Goal: Transaction & Acquisition: Purchase product/service

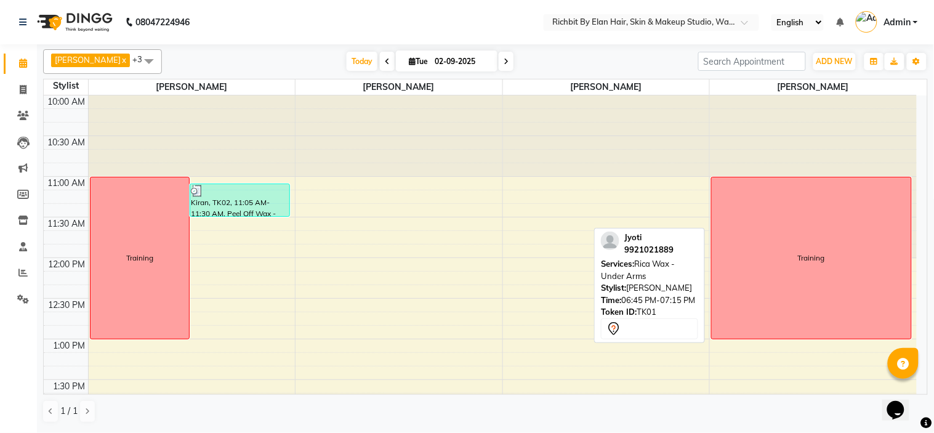
scroll to position [615, 0]
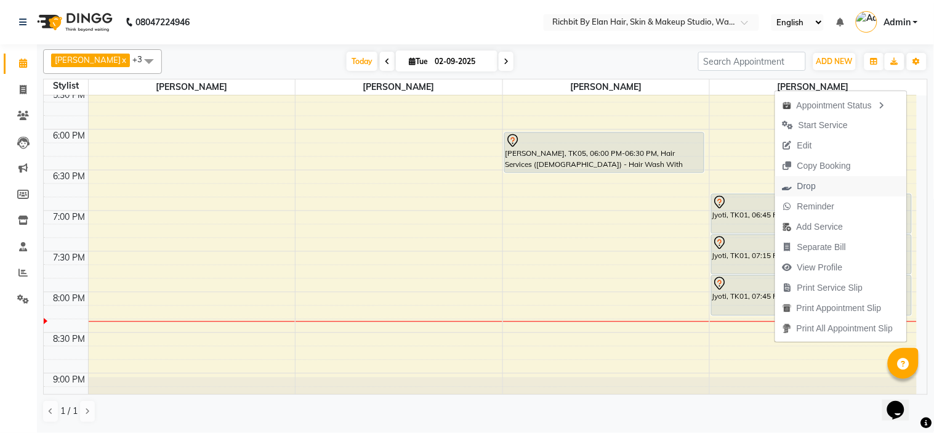
click at [809, 183] on span "Drop" at bounding box center [806, 186] width 18 height 13
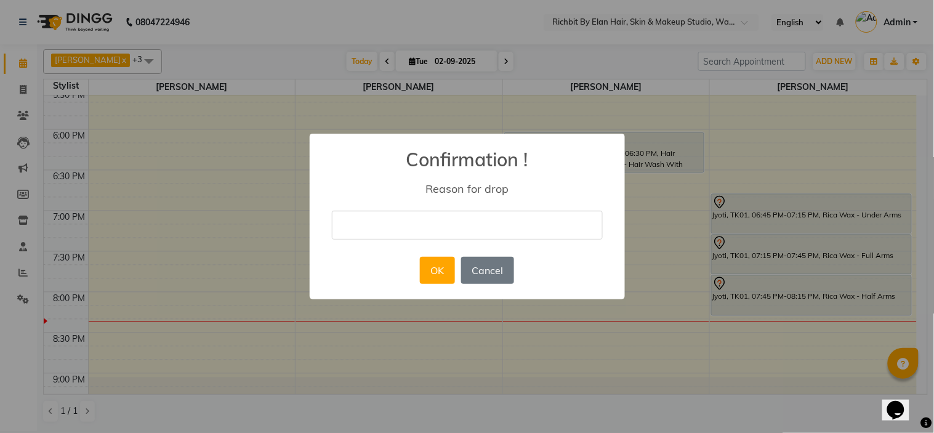
click at [415, 228] on input "text" at bounding box center [467, 224] width 271 height 29
type input "drop"
click at [435, 263] on button "OK" at bounding box center [437, 270] width 35 height 27
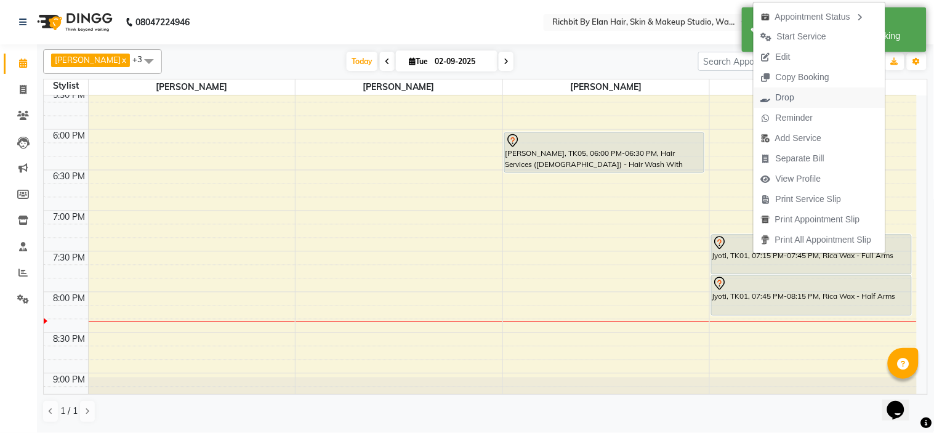
click at [790, 101] on span "Drop" at bounding box center [784, 97] width 18 height 13
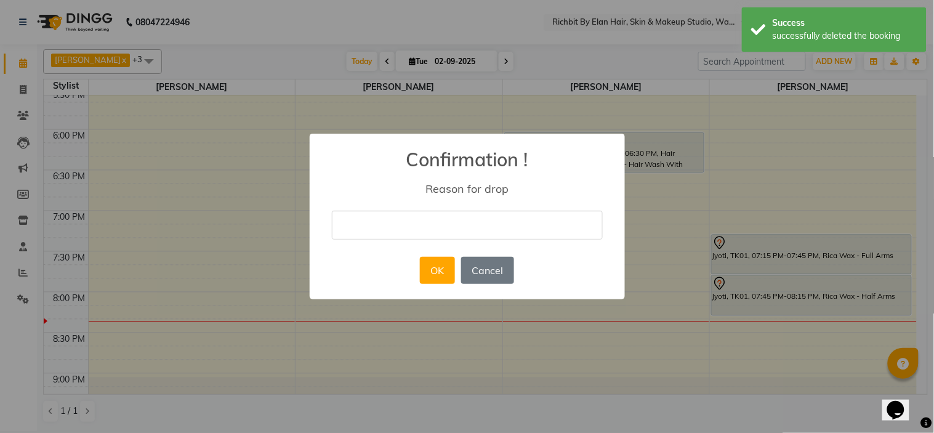
click at [490, 231] on input "text" at bounding box center [467, 224] width 271 height 29
type input "drop"
click at [437, 270] on button "OK" at bounding box center [437, 270] width 35 height 27
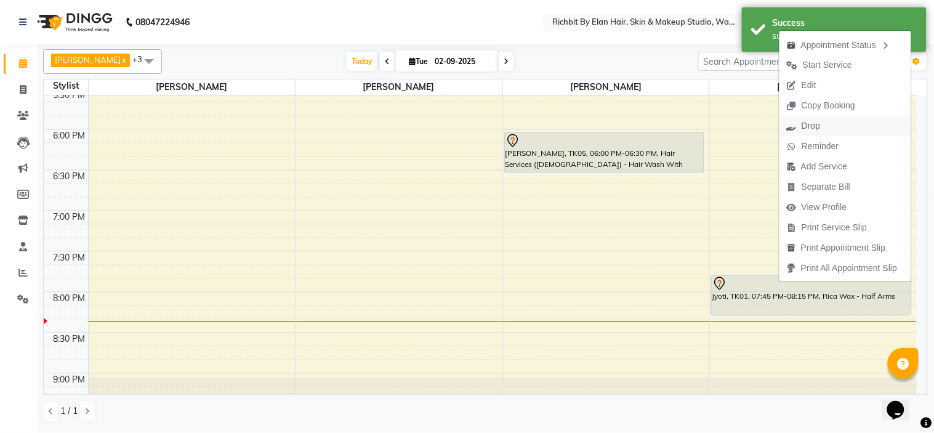
click at [807, 124] on span "Drop" at bounding box center [810, 125] width 18 height 13
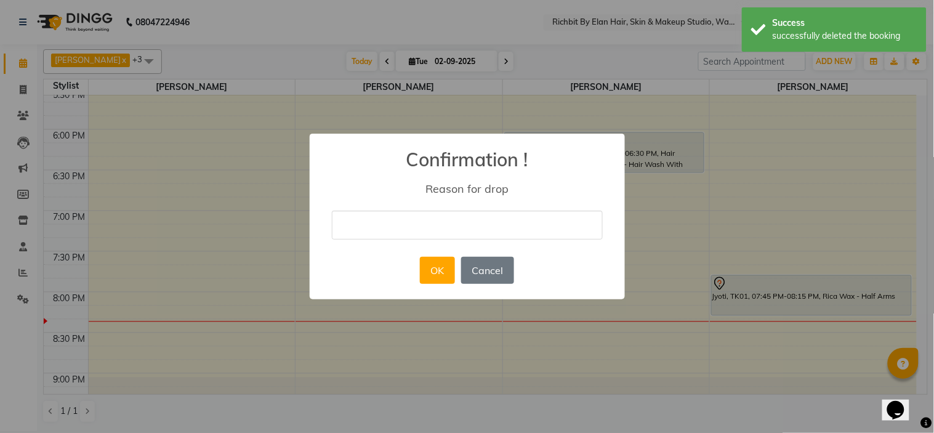
click at [444, 225] on input "text" at bounding box center [467, 224] width 271 height 29
type input "drop"
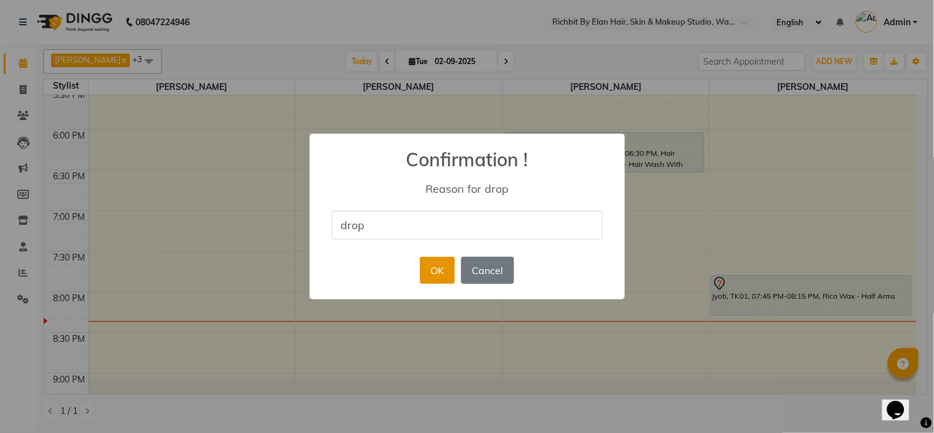
click at [437, 278] on button "OK" at bounding box center [437, 270] width 35 height 27
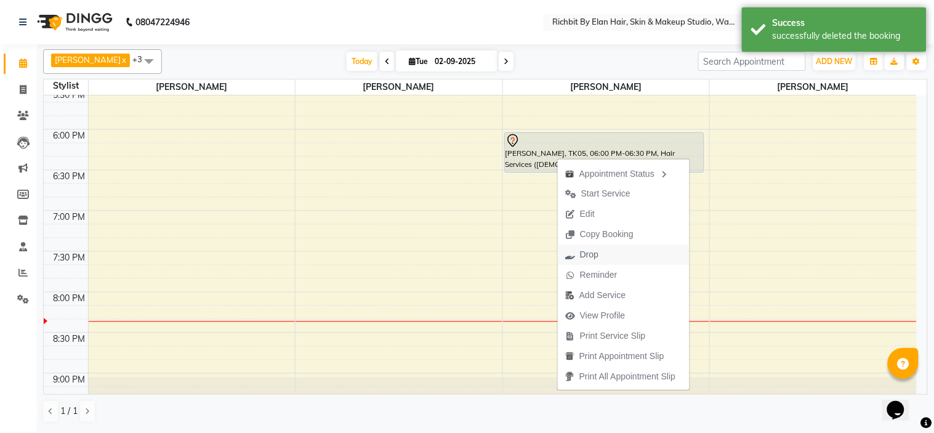
click at [578, 249] on span "Drop" at bounding box center [582, 254] width 48 height 20
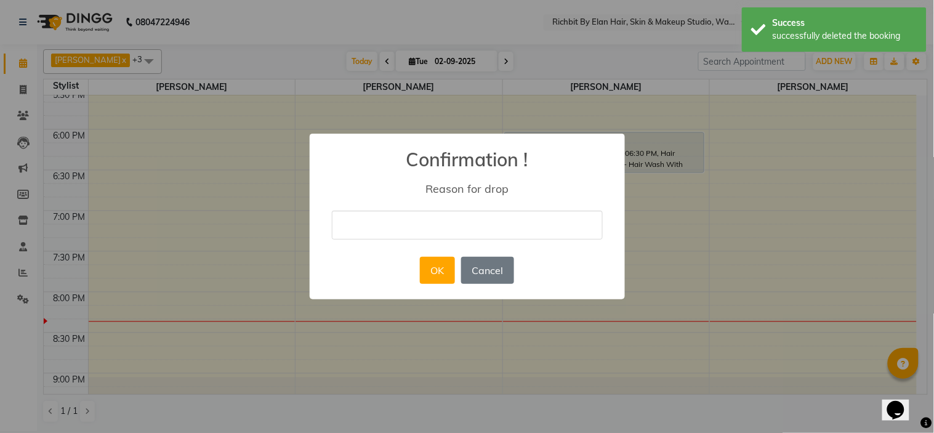
click at [375, 230] on input "text" at bounding box center [467, 224] width 271 height 29
type input "drop"
click at [438, 270] on button "OK" at bounding box center [437, 270] width 35 height 27
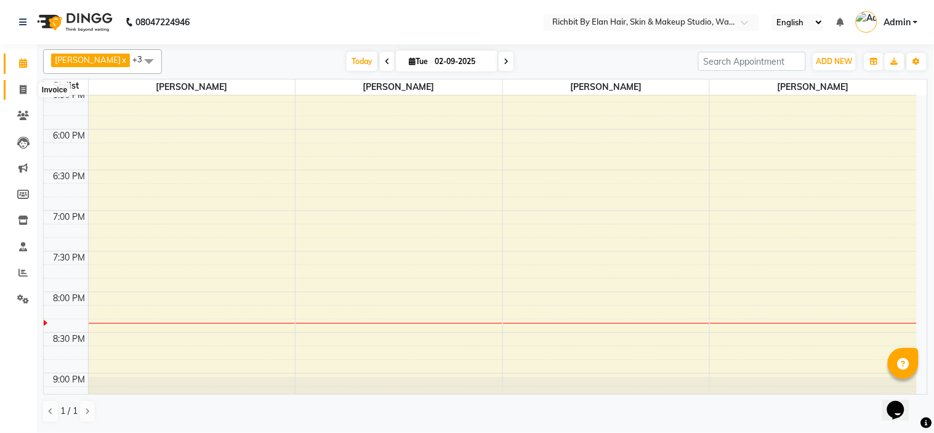
click at [23, 87] on icon at bounding box center [23, 89] width 7 height 9
select select "service"
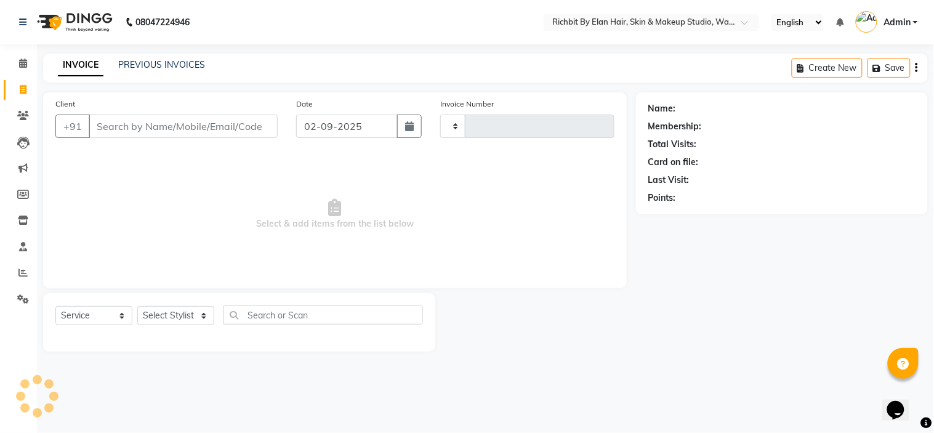
type input "0801"
select select "4114"
click at [167, 314] on select "Select Stylist [PERSON_NAME] [PERSON_NAME] [PERSON_NAME] [PERSON_NAME] [PERSON_…" at bounding box center [175, 315] width 77 height 19
select select "39151"
click at [137, 306] on select "Select Stylist [PERSON_NAME] [PERSON_NAME] [PERSON_NAME] [PERSON_NAME] [PERSON_…" at bounding box center [175, 315] width 77 height 19
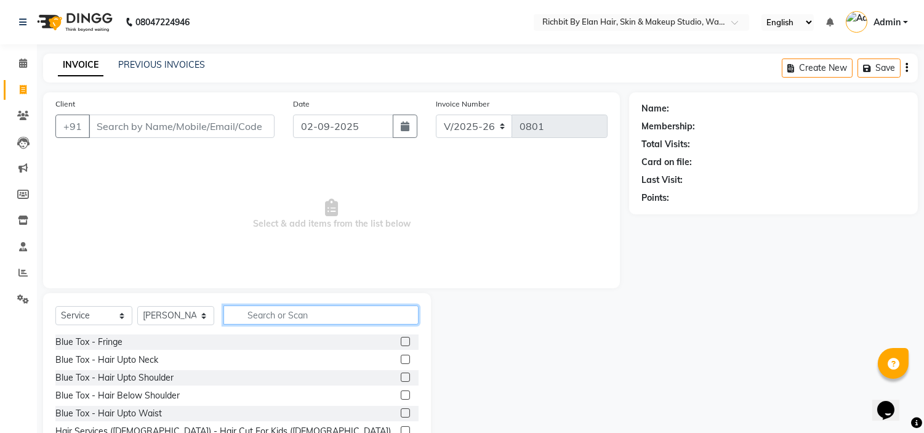
click at [317, 312] on input "text" at bounding box center [320, 314] width 195 height 19
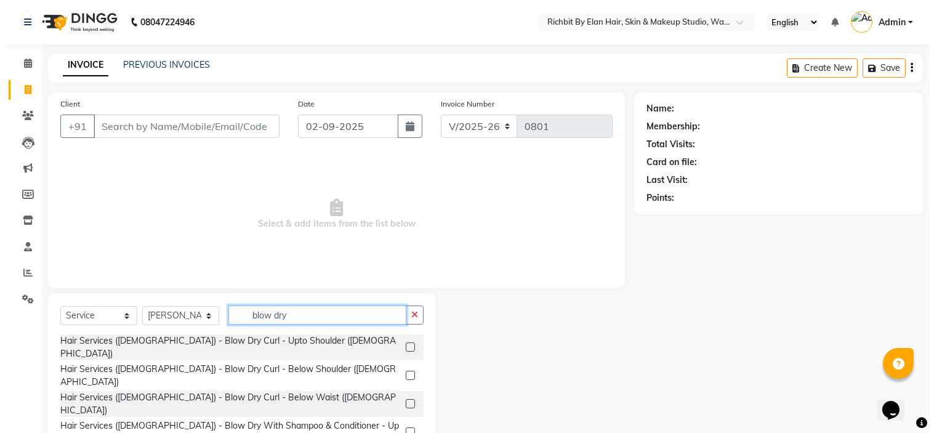
scroll to position [15, 0]
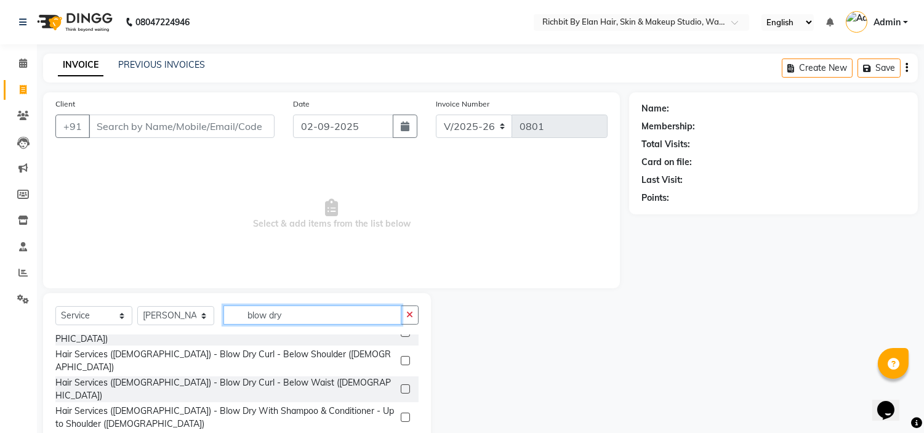
type input "blow dry"
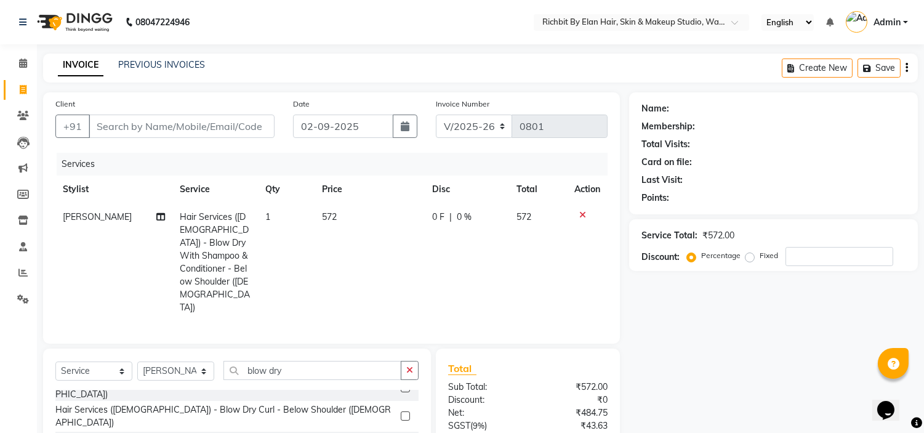
checkbox input "false"
click at [809, 260] on input "number" at bounding box center [839, 256] width 108 height 19
type input "30"
click at [186, 121] on input "Client" at bounding box center [182, 125] width 186 height 23
type input "7"
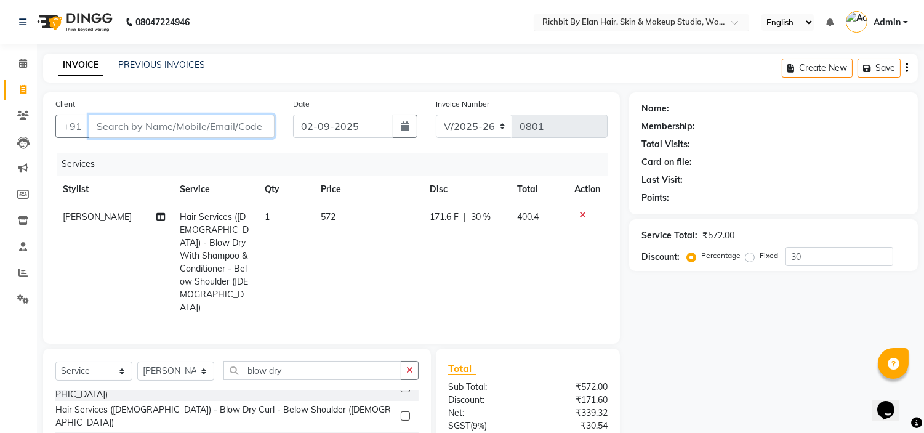
type input "0"
type input "7440200010"
click at [249, 120] on span "Add Client" at bounding box center [242, 126] width 49 height 12
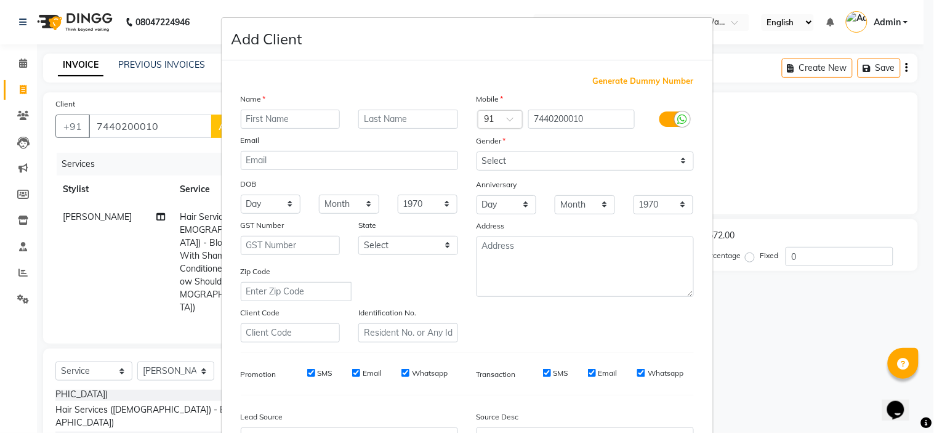
click at [276, 119] on input "text" at bounding box center [291, 119] width 100 height 19
type input "[PERSON_NAME]"
click at [523, 156] on select "Select [DEMOGRAPHIC_DATA] [DEMOGRAPHIC_DATA] Other Prefer Not To Say" at bounding box center [584, 160] width 217 height 19
select select "[DEMOGRAPHIC_DATA]"
click at [476, 151] on select "Select [DEMOGRAPHIC_DATA] [DEMOGRAPHIC_DATA] Other Prefer Not To Say" at bounding box center [584, 160] width 217 height 19
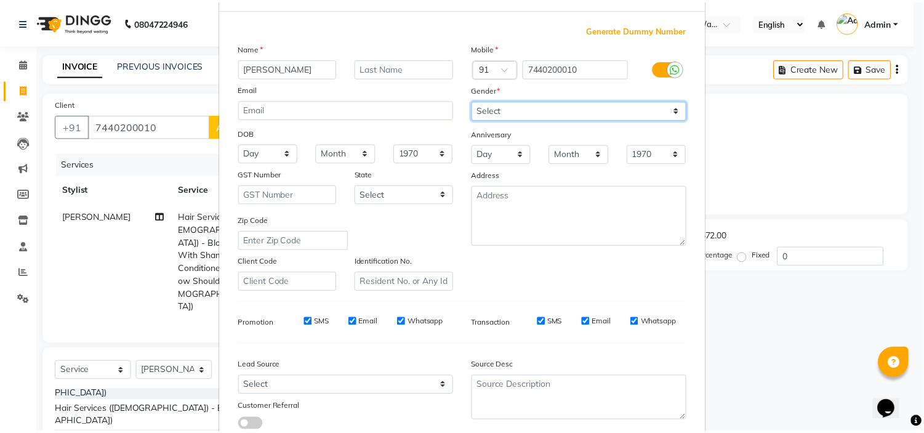
scroll to position [136, 0]
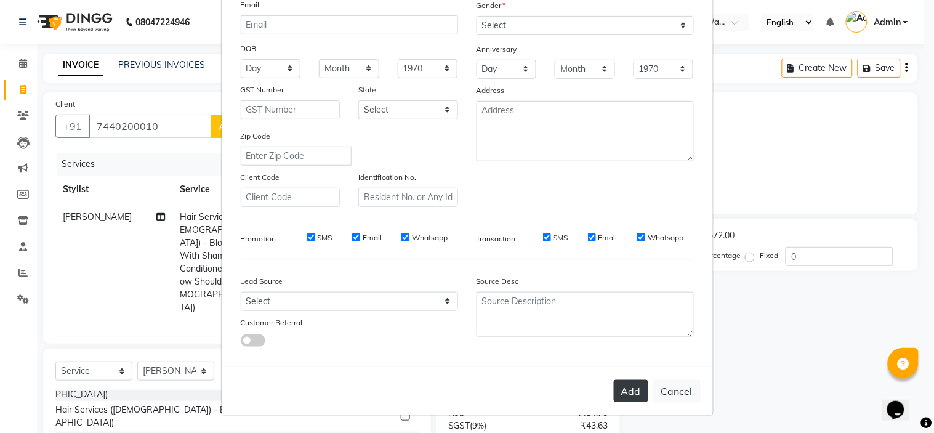
click at [619, 386] on button "Add" at bounding box center [631, 391] width 34 height 22
select select
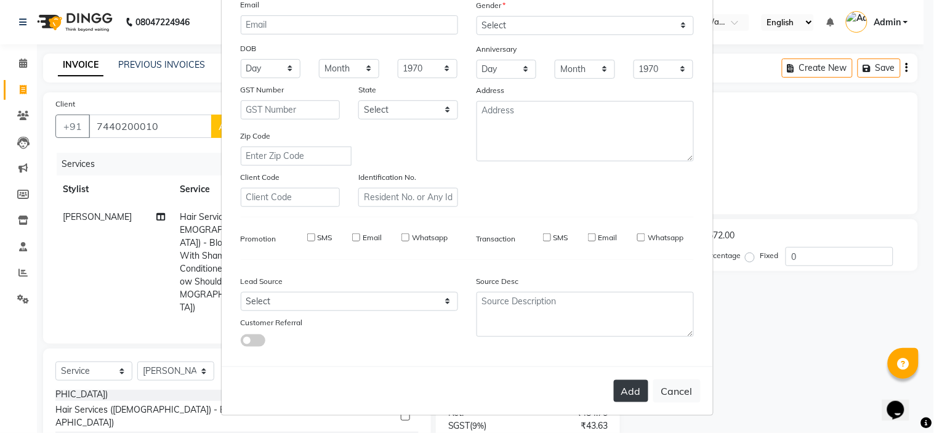
select select
checkbox input "false"
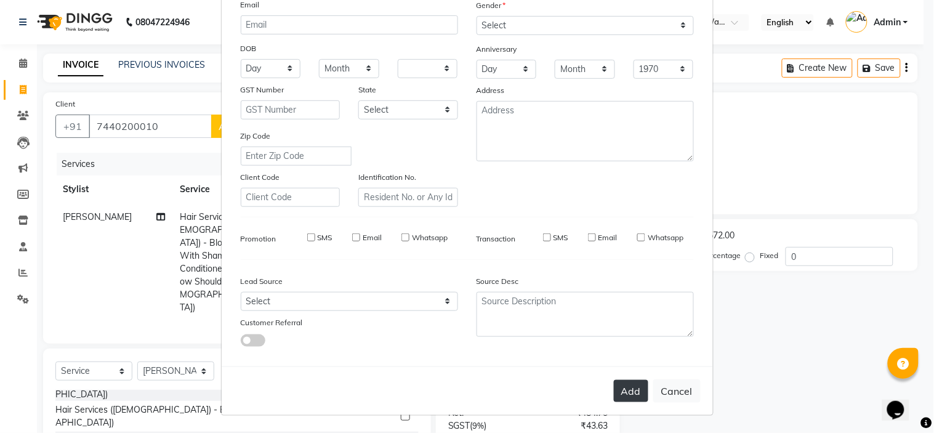
checkbox input "false"
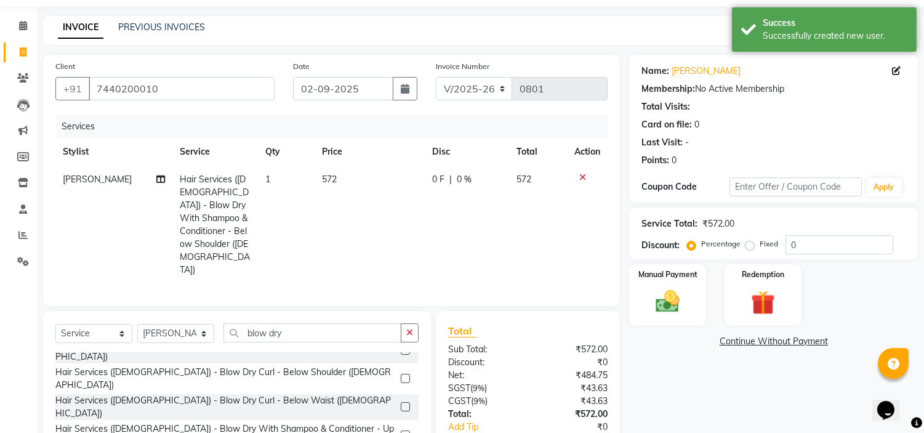
scroll to position [100, 0]
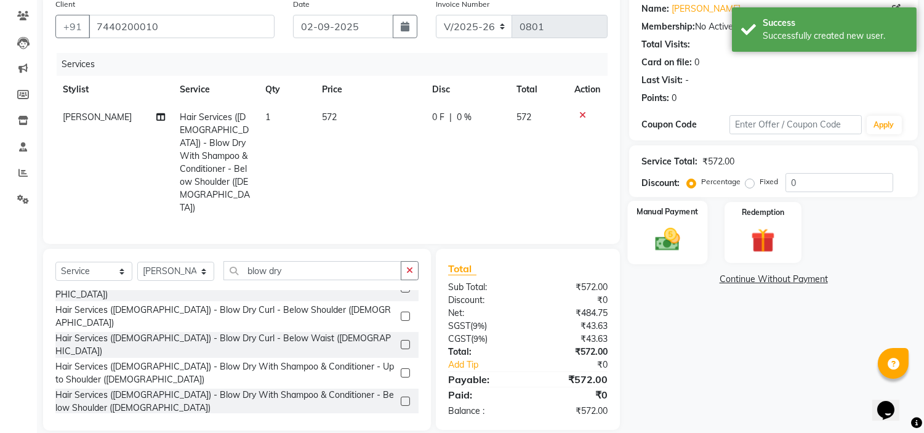
click at [673, 234] on img at bounding box center [667, 239] width 41 height 29
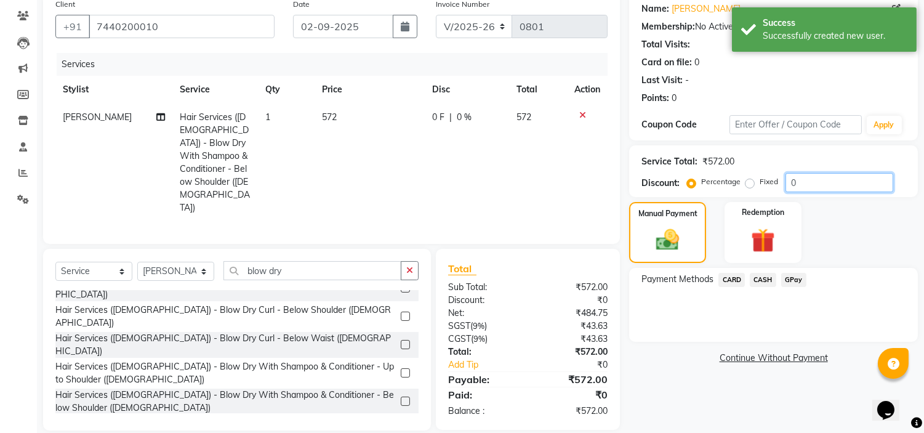
drag, startPoint x: 810, startPoint y: 179, endPoint x: 817, endPoint y: 166, distance: 14.6
click at [810, 175] on input "0" at bounding box center [839, 182] width 108 height 19
type input "030"
click at [452, 114] on span "171.6 F" at bounding box center [444, 117] width 29 height 13
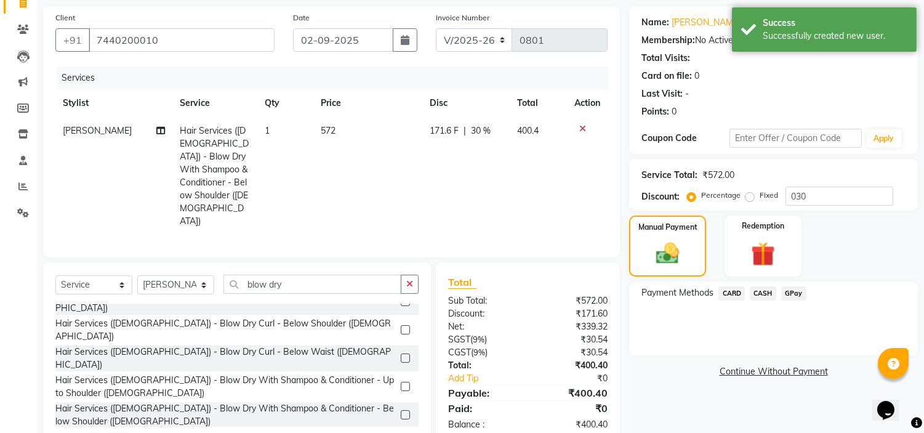
select select "39151"
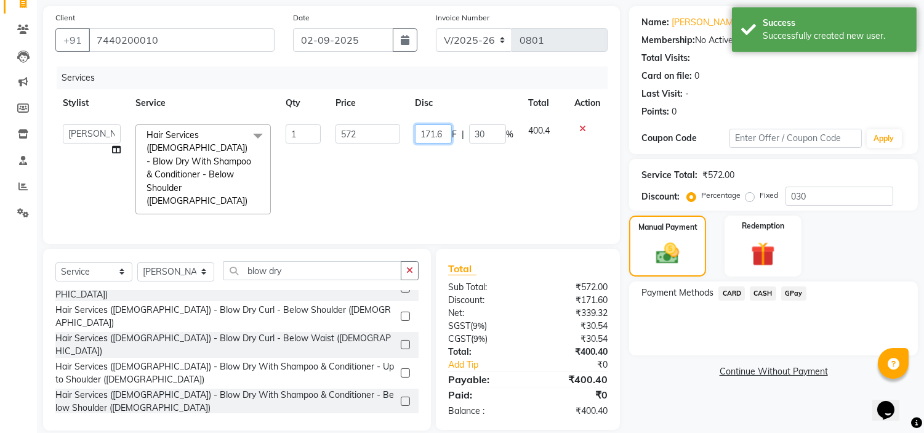
click at [446, 132] on input "171.6" at bounding box center [433, 133] width 37 height 19
type input "171"
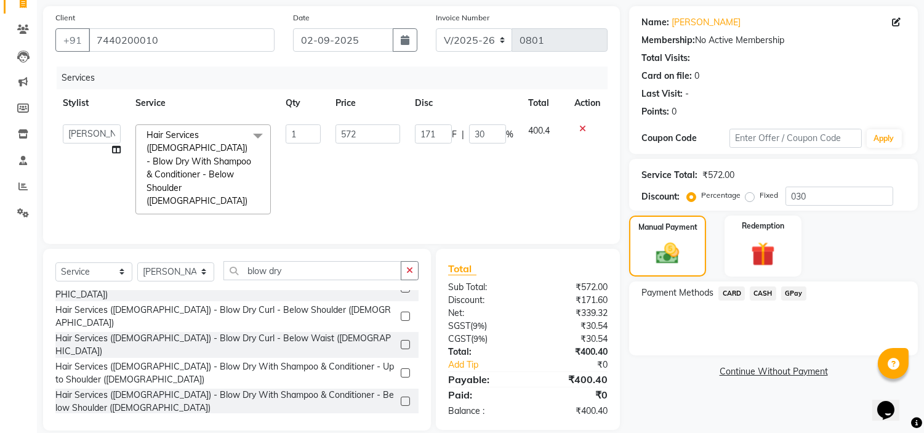
click at [671, 414] on div "Name: [PERSON_NAME] Membership: No Active Membership Total Visits: Card on file…" at bounding box center [778, 218] width 298 height 424
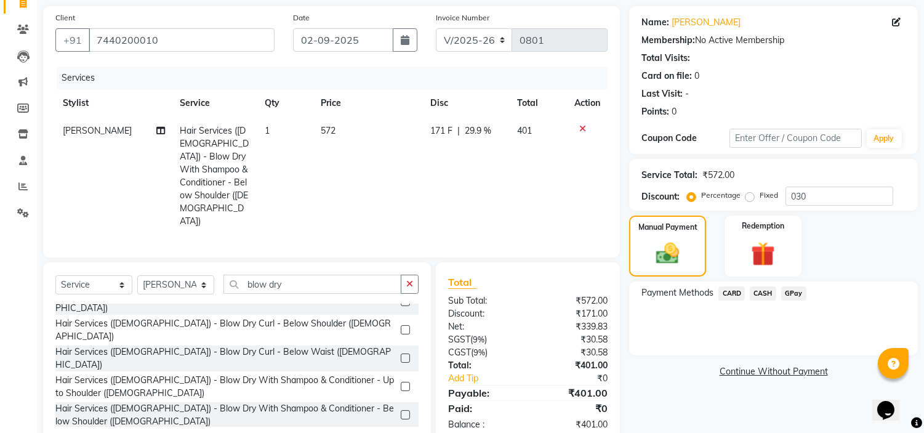
click at [444, 131] on span "171 F" at bounding box center [441, 130] width 22 height 13
select select "39151"
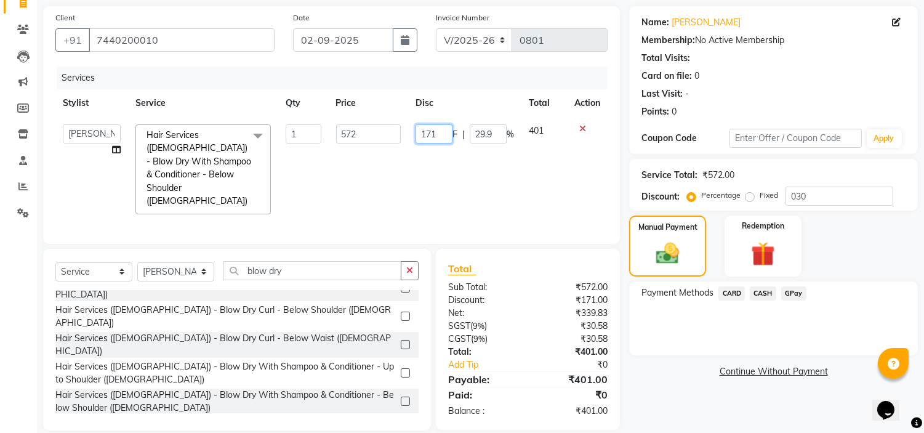
click at [444, 131] on input "171" at bounding box center [433, 133] width 37 height 19
type input "170"
click at [697, 380] on div "Name: [PERSON_NAME] Membership: No Active Membership Total Visits: Card on file…" at bounding box center [778, 218] width 298 height 424
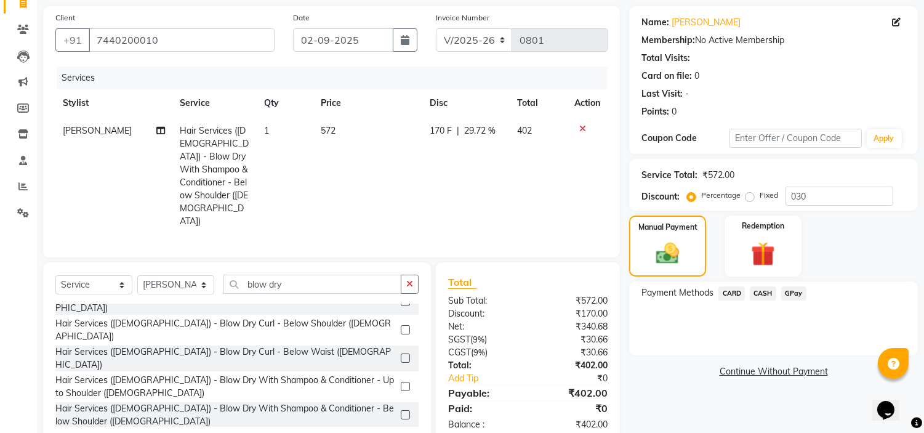
click at [445, 135] on span "170 F" at bounding box center [441, 130] width 22 height 13
select select "39151"
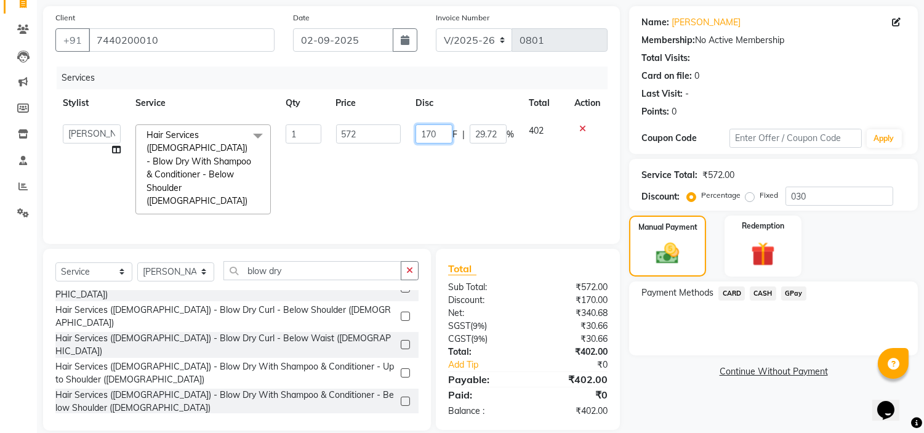
click at [445, 133] on input "170" at bounding box center [433, 133] width 37 height 19
type input "172"
click at [686, 364] on div "Name: [PERSON_NAME] Membership: No Active Membership Total Visits: Card on file…" at bounding box center [778, 218] width 298 height 424
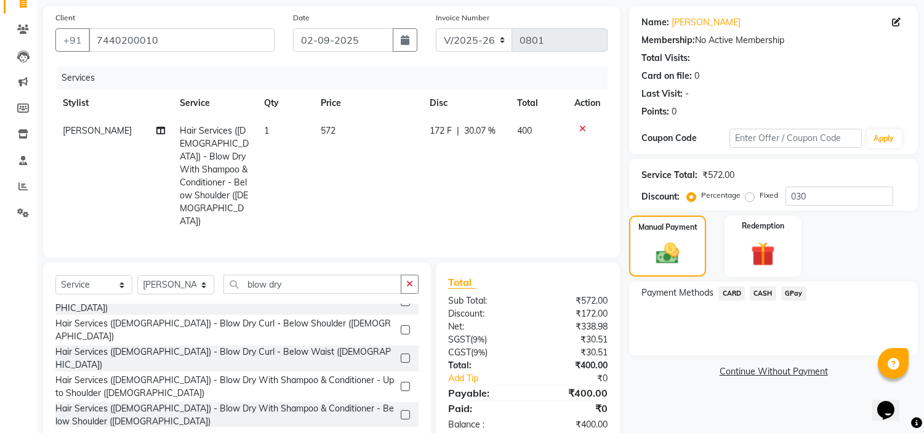
click at [794, 292] on span "GPay" at bounding box center [793, 293] width 25 height 14
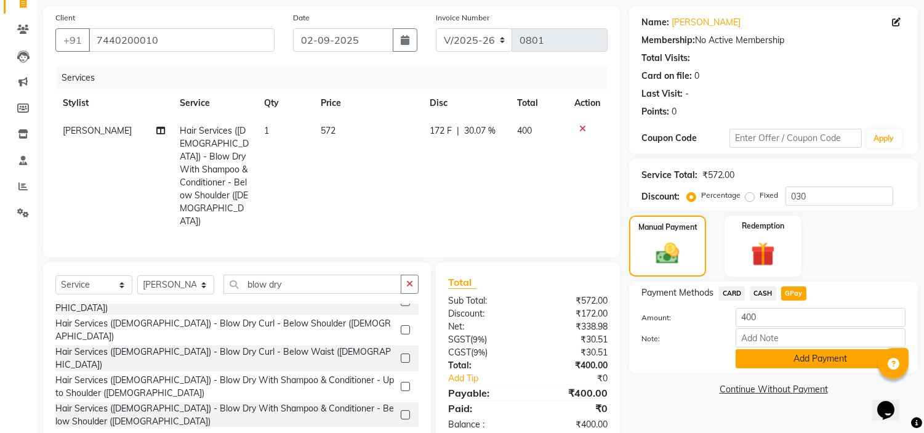
click at [785, 359] on button "Add Payment" at bounding box center [820, 358] width 170 height 19
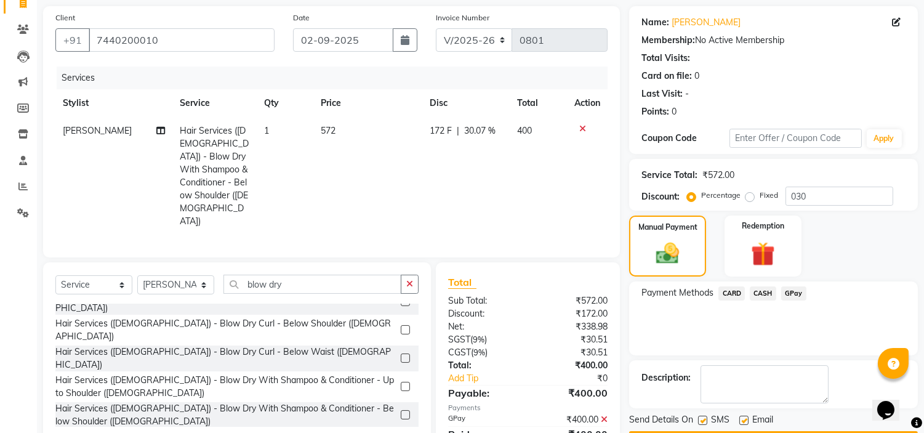
scroll to position [125, 0]
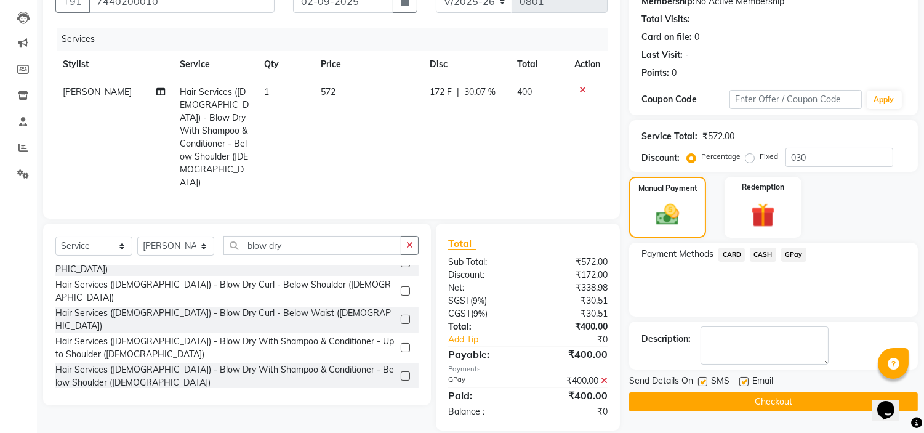
click at [795, 396] on button "Checkout" at bounding box center [773, 401] width 289 height 19
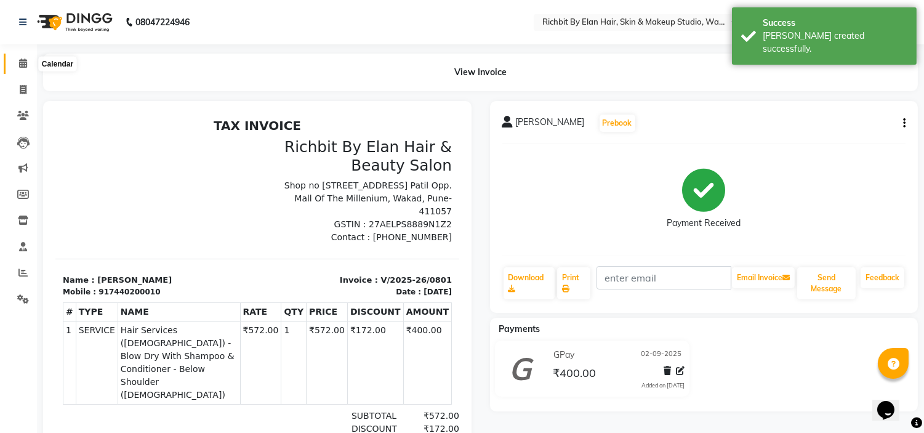
click at [22, 62] on icon at bounding box center [23, 62] width 8 height 9
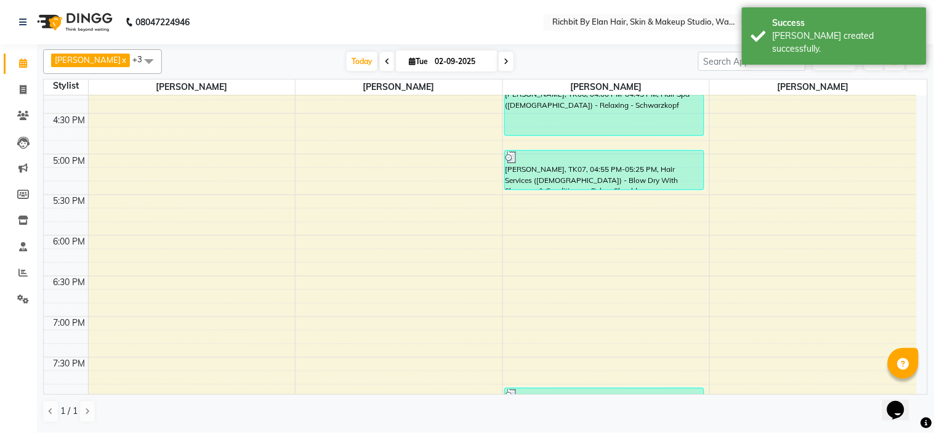
scroll to position [546, 0]
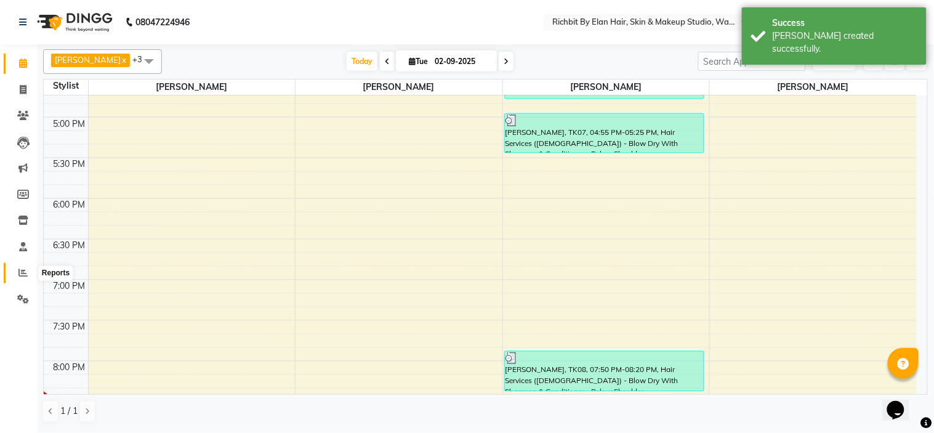
click at [20, 273] on icon at bounding box center [22, 272] width 9 height 9
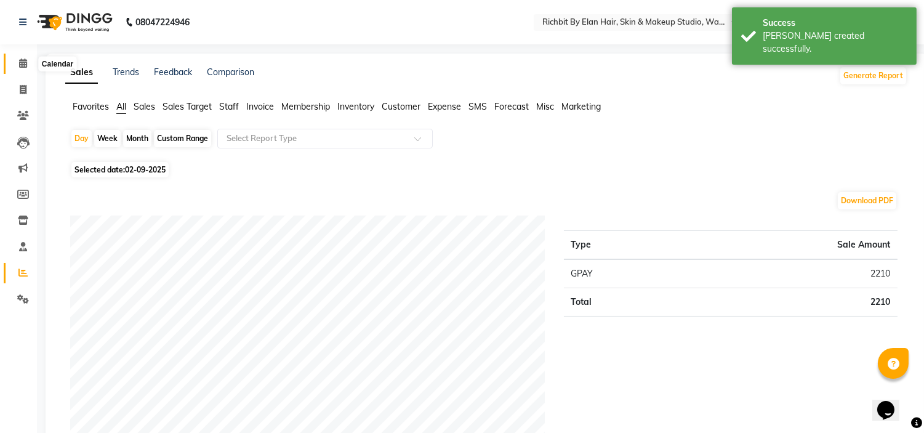
click at [17, 63] on span at bounding box center [23, 64] width 22 height 14
